Goal: Information Seeking & Learning: Learn about a topic

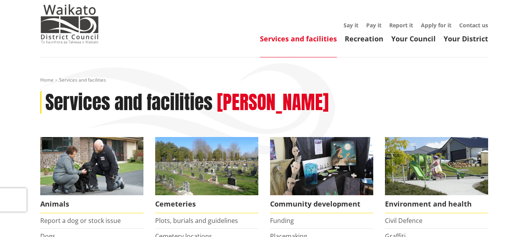
scroll to position [78, 0]
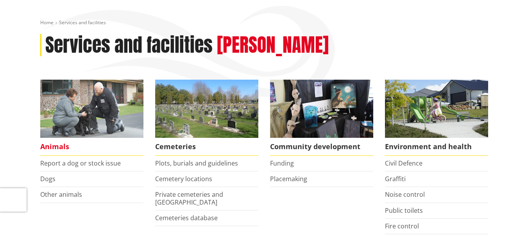
click at [88, 114] on img at bounding box center [91, 109] width 103 height 58
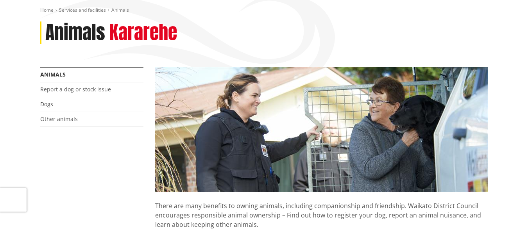
scroll to position [117, 0]
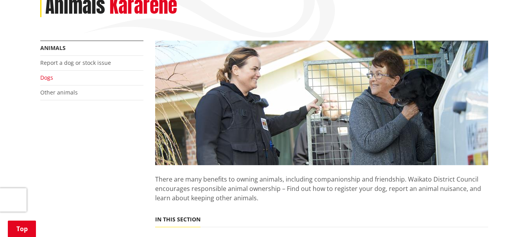
click at [48, 77] on link "Dogs" at bounding box center [46, 77] width 13 height 7
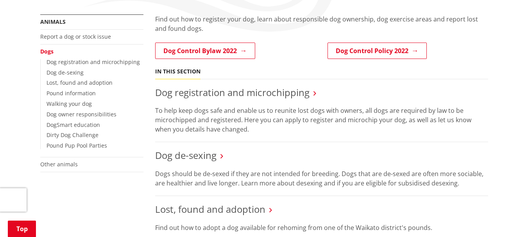
scroll to position [156, 0]
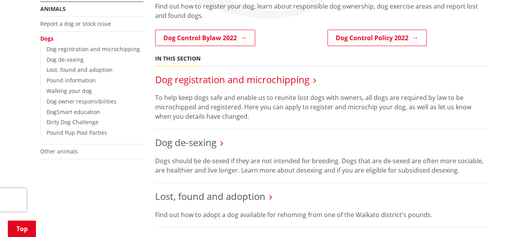
click at [209, 80] on link "Dog registration and microchipping" at bounding box center [232, 79] width 154 height 13
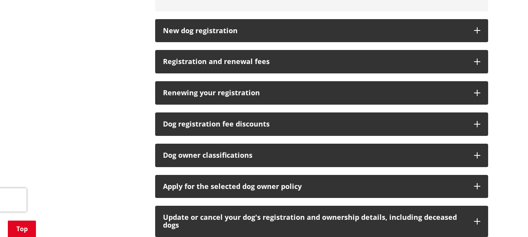
scroll to position [469, 0]
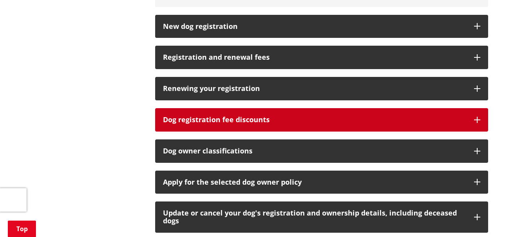
click at [234, 118] on h3 "Dog registration fee discounts" at bounding box center [314, 120] width 303 height 8
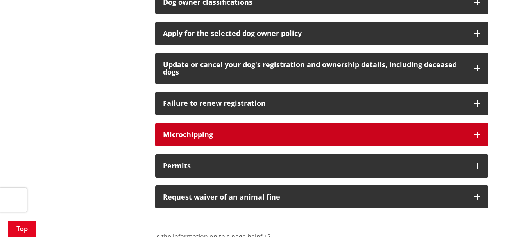
scroll to position [820, 0]
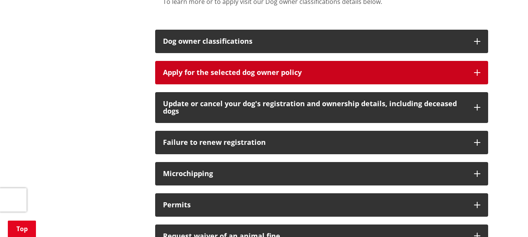
click at [232, 71] on div "Apply for the selected dog owner policy" at bounding box center [314, 73] width 303 height 8
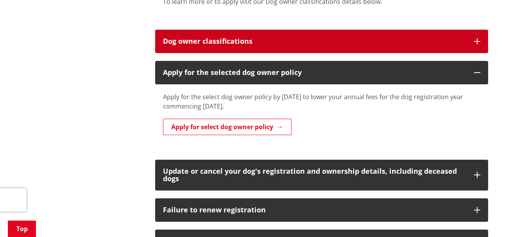
click at [255, 41] on h3 "Dog owner classifications" at bounding box center [314, 42] width 303 height 8
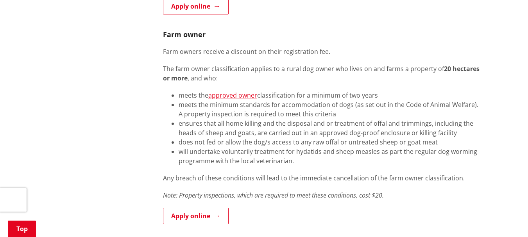
scroll to position [1328, 0]
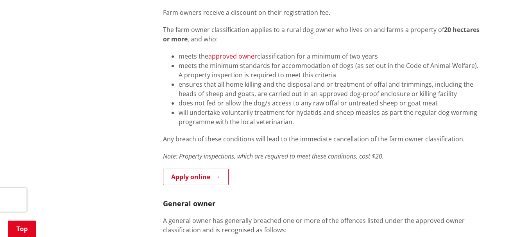
click at [227, 54] on link "approved owner" at bounding box center [232, 56] width 49 height 9
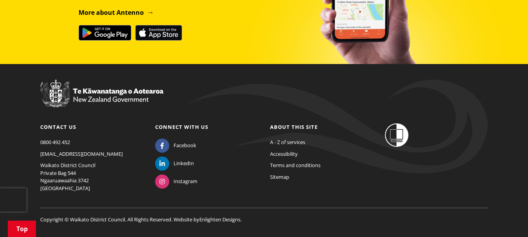
scroll to position [1083, 0]
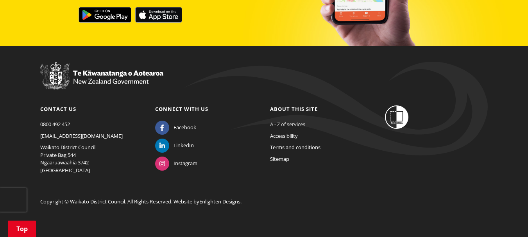
click at [297, 125] on link "A - Z of services" at bounding box center [287, 124] width 35 height 7
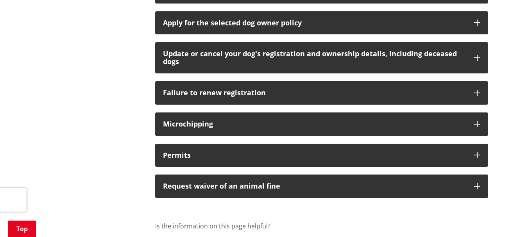
scroll to position [614, 0]
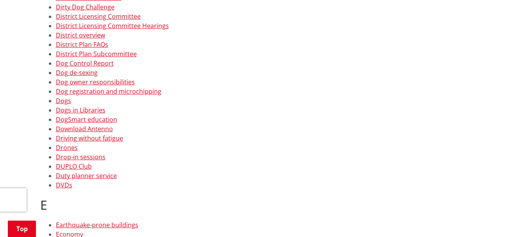
scroll to position [1328, 0]
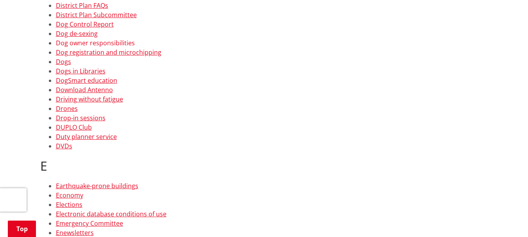
click at [107, 41] on link "Dog owner responsibilities" at bounding box center [95, 43] width 79 height 9
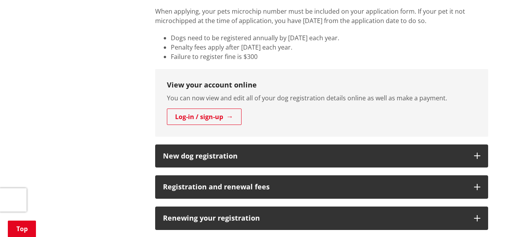
scroll to position [391, 0]
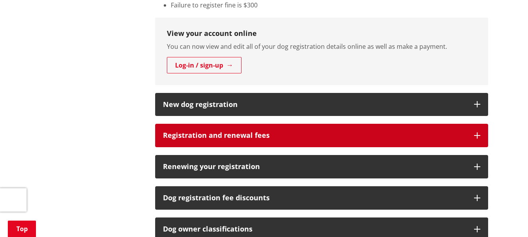
click at [195, 138] on h3 "Registration and renewal fees" at bounding box center [314, 136] width 303 height 8
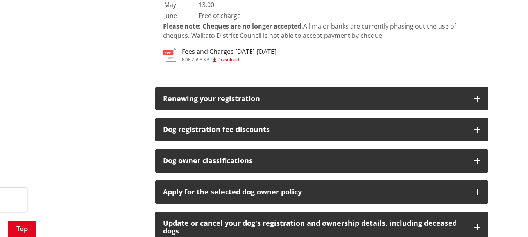
scroll to position [1602, 0]
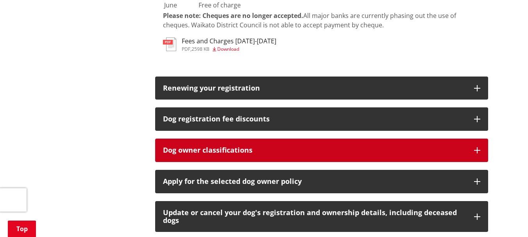
click at [238, 146] on h3 "Dog owner classifications" at bounding box center [314, 150] width 303 height 8
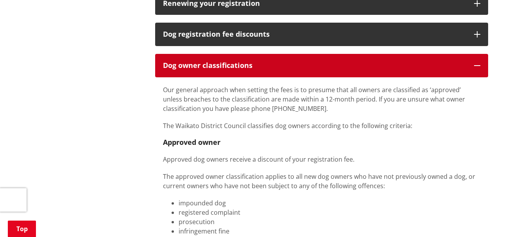
scroll to position [1680, 0]
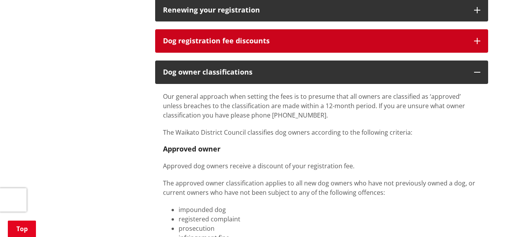
click at [290, 37] on h3 "Dog registration fee discounts" at bounding box center [314, 41] width 303 height 8
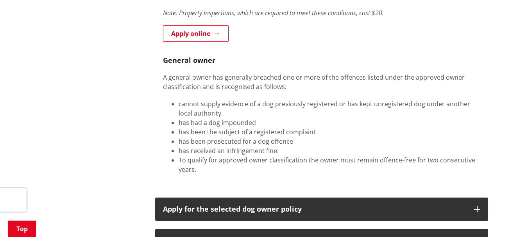
scroll to position [2656, 0]
